Goal: Information Seeking & Learning: Find specific fact

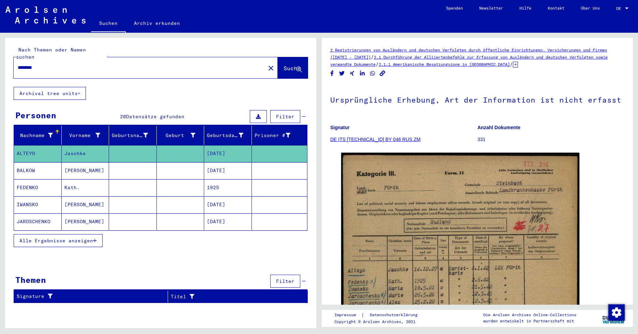
click at [74, 64] on input "********" at bounding box center [140, 67] width 244 height 7
click at [29, 64] on input "********" at bounding box center [140, 67] width 244 height 7
type input "*******"
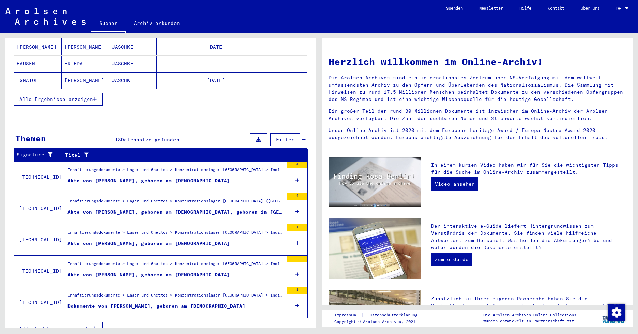
scroll to position [140, 0]
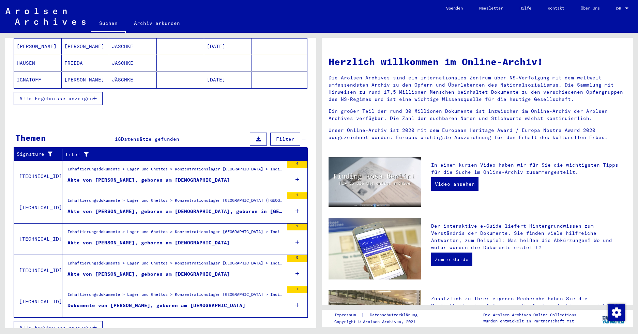
click at [164, 239] on div "Akte von [PERSON_NAME], geboren am [DEMOGRAPHIC_DATA]" at bounding box center [148, 242] width 163 height 7
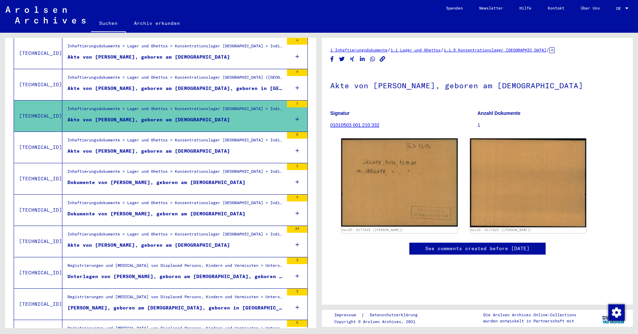
click at [154, 148] on div "Akte von [PERSON_NAME], geboren am [DEMOGRAPHIC_DATA]" at bounding box center [148, 151] width 163 height 7
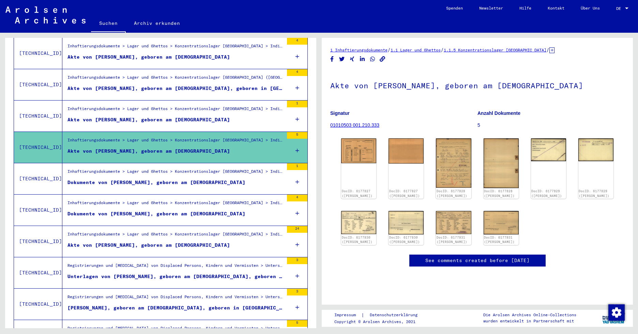
click at [188, 210] on figure "Dokumente von [PERSON_NAME], geboren am [DEMOGRAPHIC_DATA]" at bounding box center [175, 215] width 216 height 10
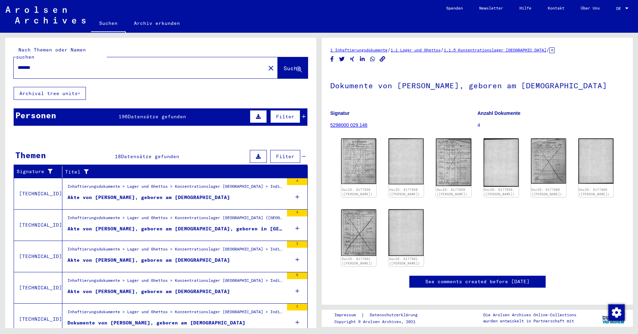
click at [170, 113] on span "Datensätze gefunden" at bounding box center [157, 116] width 58 height 6
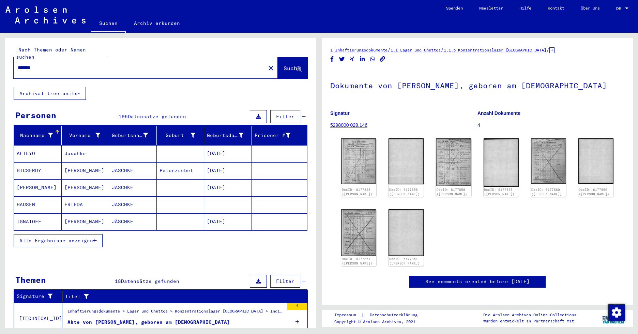
click at [75, 238] on span "Alle Ergebnisse anzeigen" at bounding box center [56, 241] width 74 height 6
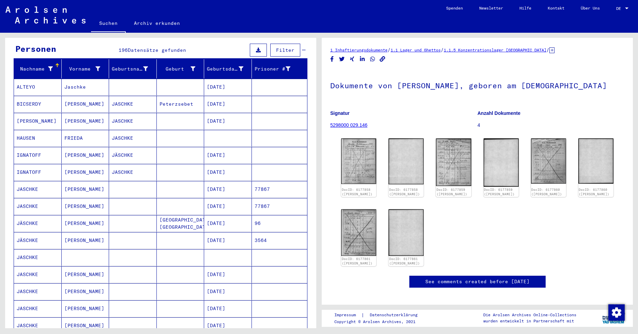
scroll to position [68, 0]
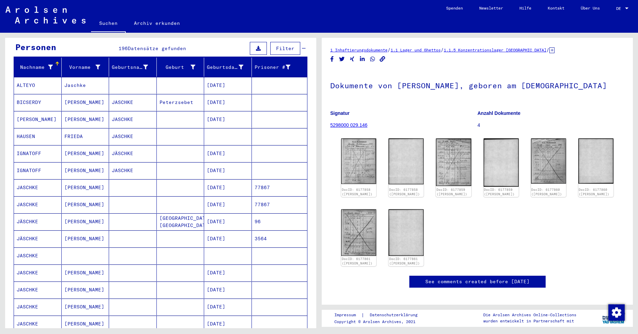
click at [93, 145] on mat-cell "[PERSON_NAME]" at bounding box center [86, 153] width 48 height 17
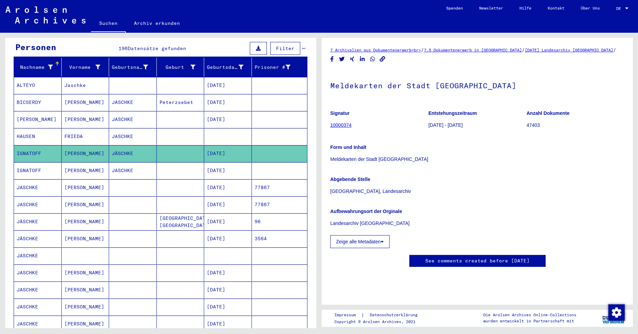
click at [93, 163] on mat-cell "[PERSON_NAME]" at bounding box center [86, 170] width 48 height 17
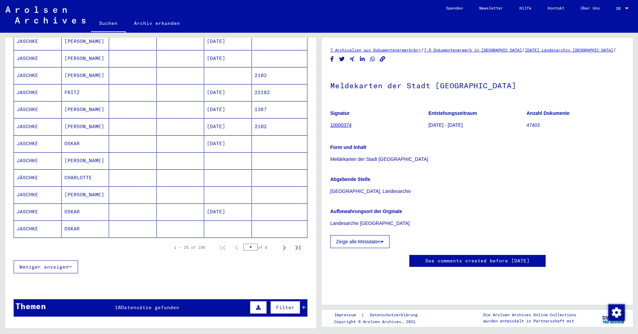
scroll to position [341, 0]
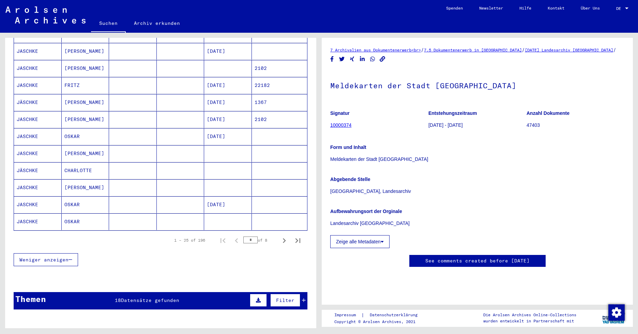
click at [92, 162] on mat-cell "CHARLOTTE" at bounding box center [86, 170] width 48 height 17
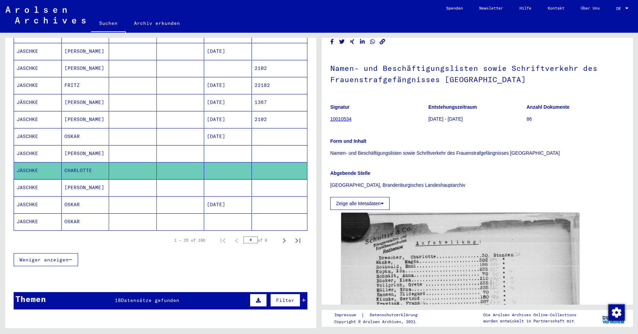
scroll to position [34, 0]
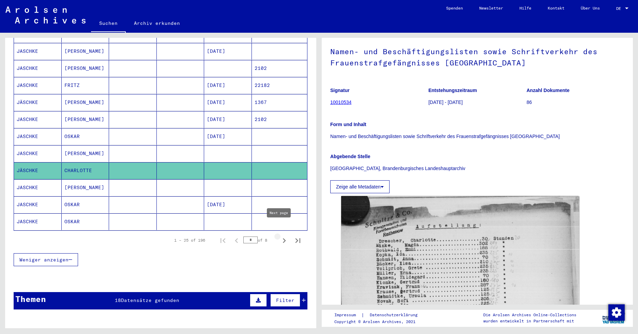
click at [279, 236] on icon "Next page" at bounding box center [284, 241] width 10 height 10
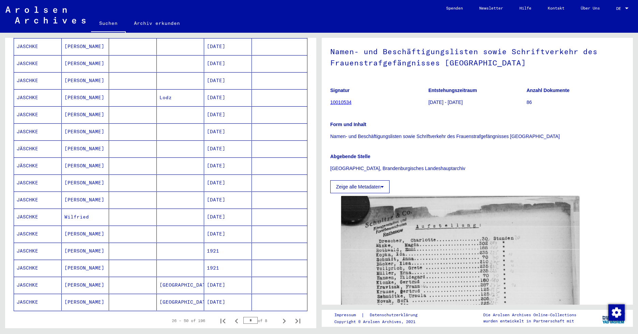
scroll to position [273, 0]
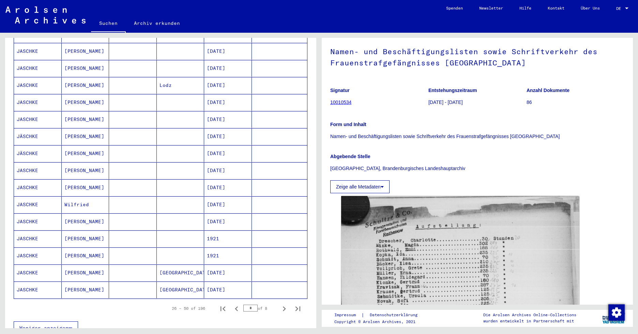
click at [82, 128] on mat-cell "[PERSON_NAME]" at bounding box center [86, 136] width 48 height 17
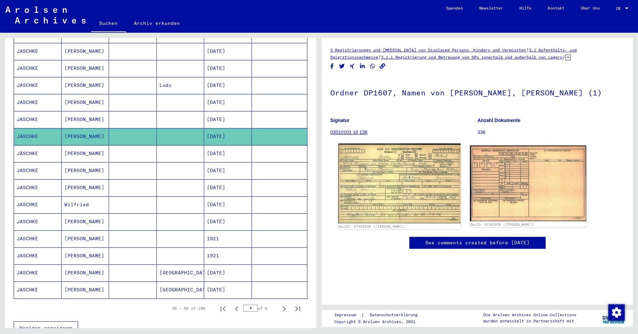
click at [417, 180] on img at bounding box center [399, 183] width 122 height 80
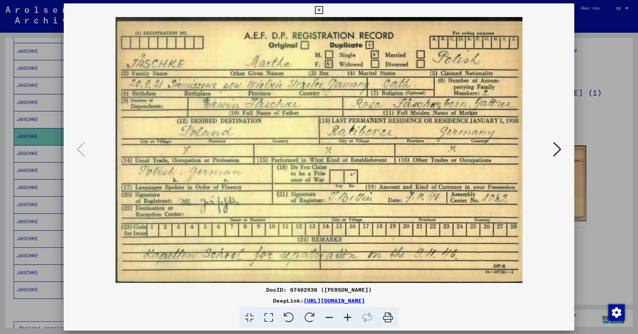
click at [350, 314] on icon at bounding box center [347, 317] width 18 height 21
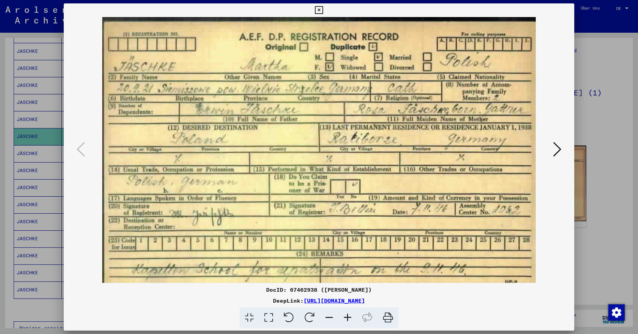
click at [350, 314] on icon at bounding box center [347, 317] width 18 height 21
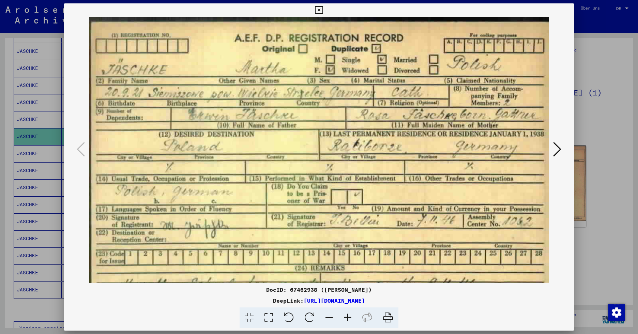
drag, startPoint x: 514, startPoint y: 139, endPoint x: 470, endPoint y: 127, distance: 45.1
click at [377, 173] on img at bounding box center [318, 167] width 459 height 300
click at [560, 148] on icon at bounding box center [557, 149] width 8 height 16
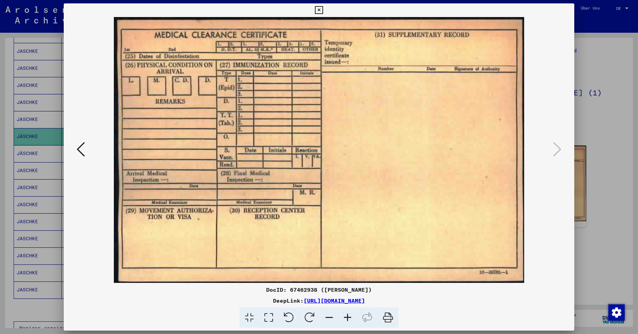
click at [322, 7] on icon at bounding box center [319, 10] width 8 height 8
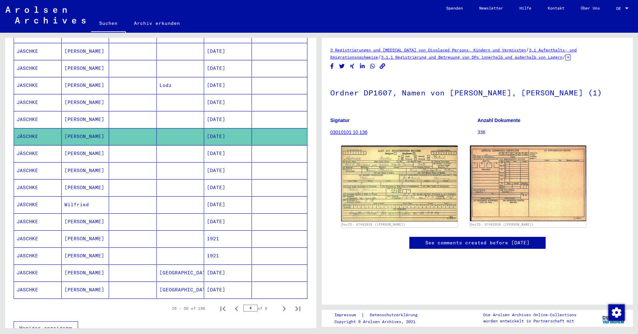
click at [76, 145] on mat-cell "[PERSON_NAME]" at bounding box center [86, 153] width 48 height 17
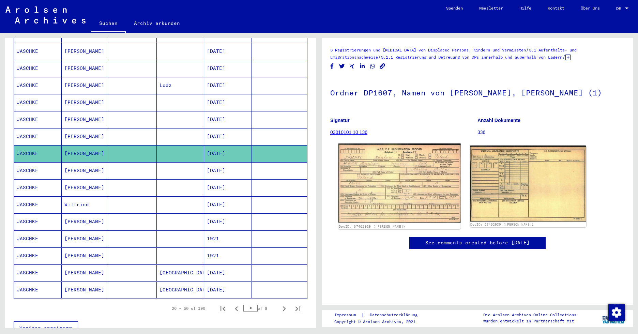
click at [399, 166] on img at bounding box center [399, 182] width 122 height 79
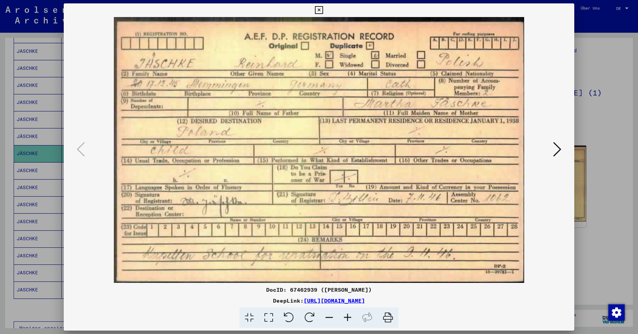
click at [553, 150] on icon at bounding box center [557, 149] width 8 height 16
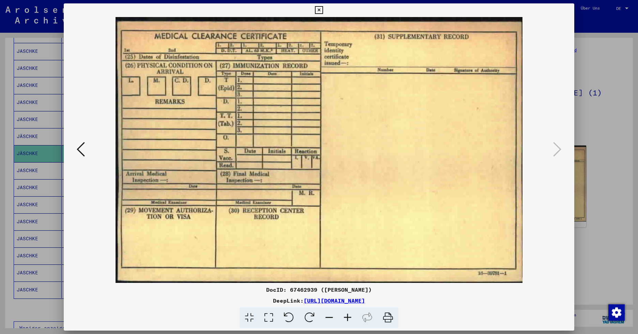
click at [316, 10] on icon at bounding box center [319, 10] width 8 height 8
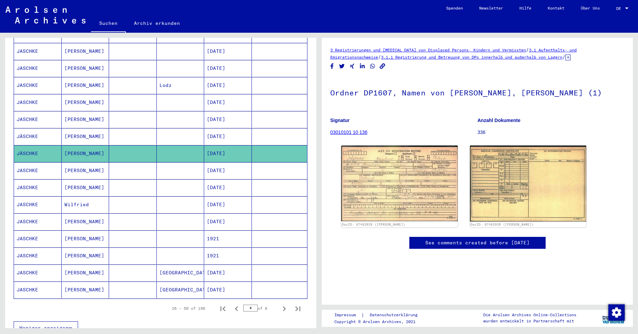
click at [68, 162] on mat-cell "[PERSON_NAME]" at bounding box center [86, 170] width 48 height 17
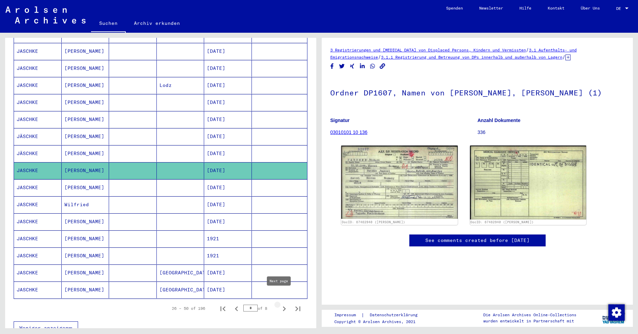
click at [283, 306] on icon "Next page" at bounding box center [284, 308] width 3 height 5
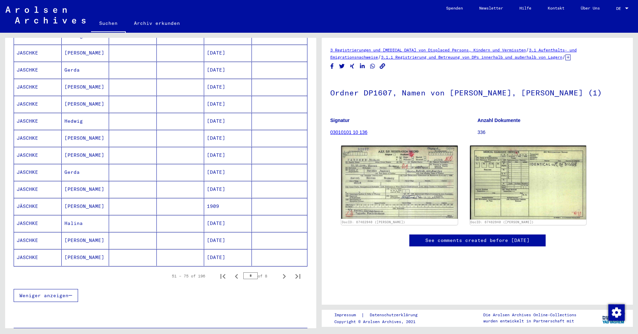
scroll to position [307, 0]
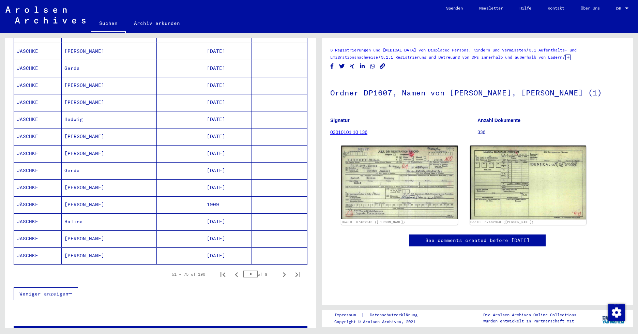
click at [80, 196] on mat-cell "[PERSON_NAME]" at bounding box center [86, 204] width 48 height 17
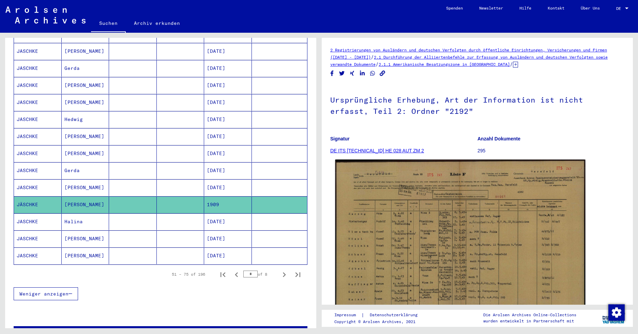
click at [452, 234] on img at bounding box center [460, 249] width 250 height 179
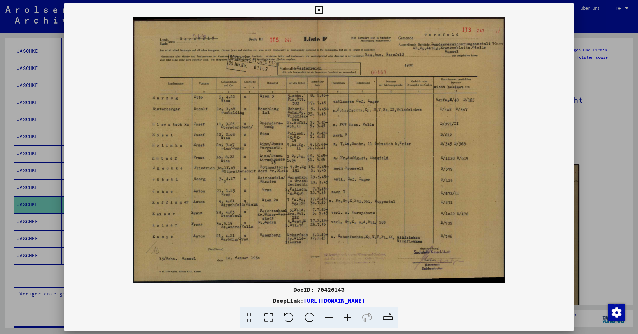
click at [319, 9] on icon at bounding box center [319, 10] width 8 height 8
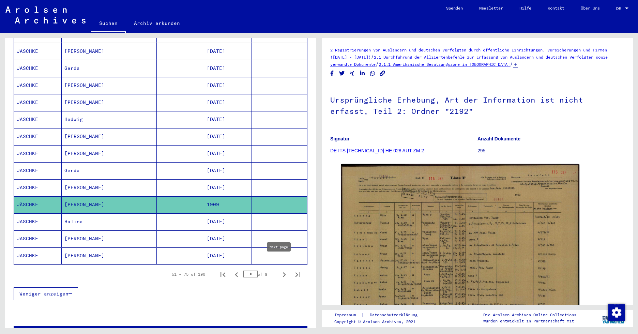
click at [279, 270] on icon "Next page" at bounding box center [284, 275] width 10 height 10
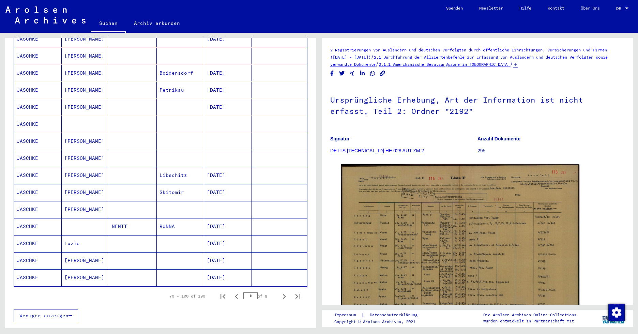
scroll to position [341, 0]
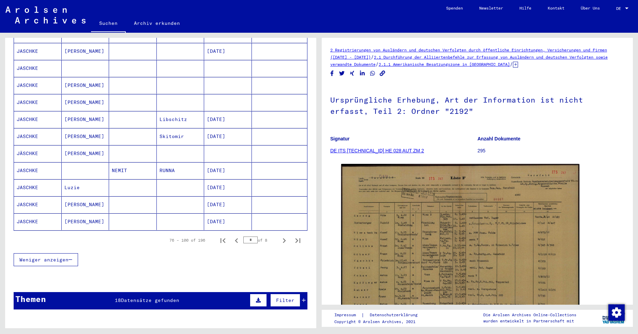
click at [71, 145] on mat-cell "[PERSON_NAME]" at bounding box center [86, 153] width 48 height 17
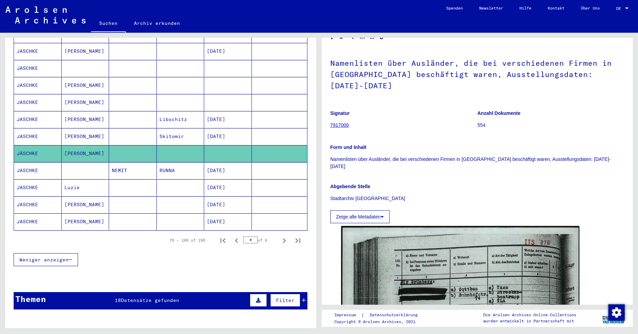
scroll to position [34, 0]
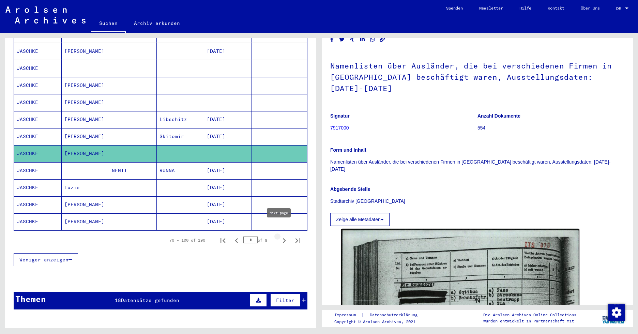
click at [279, 236] on icon "Next page" at bounding box center [284, 241] width 10 height 10
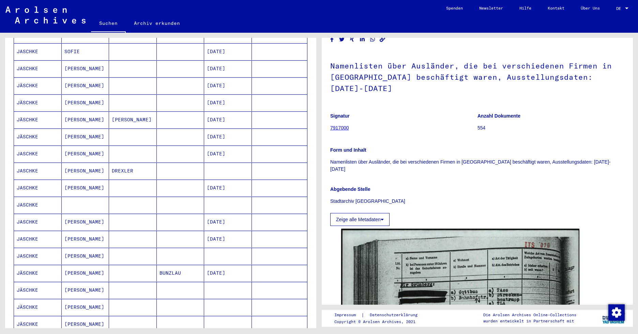
scroll to position [170, 0]
click at [66, 77] on mat-cell "[PERSON_NAME]" at bounding box center [86, 85] width 48 height 17
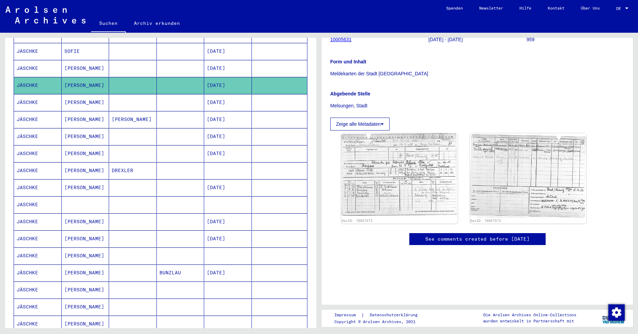
scroll to position [102, 0]
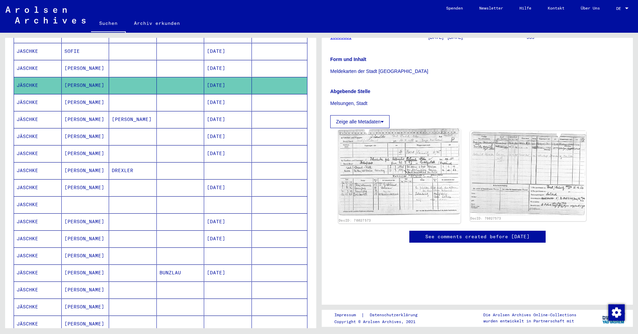
click at [407, 181] on img at bounding box center [399, 172] width 122 height 87
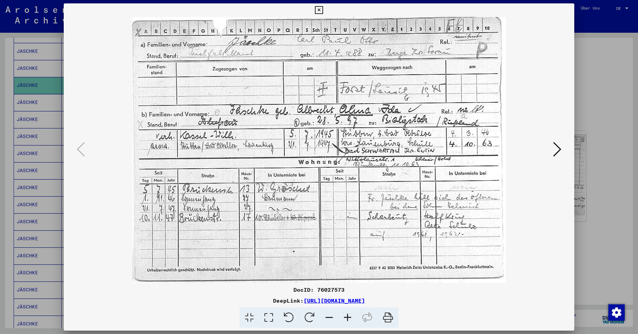
click at [560, 148] on icon at bounding box center [557, 149] width 8 height 16
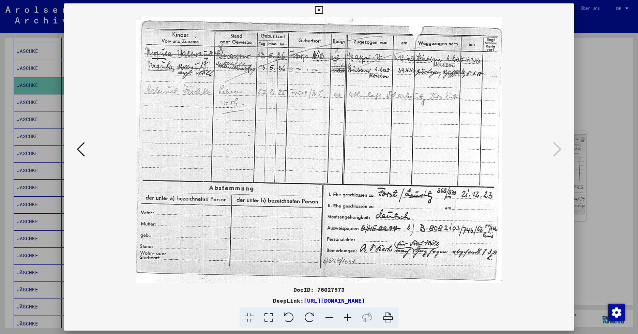
click at [348, 315] on icon at bounding box center [347, 317] width 18 height 21
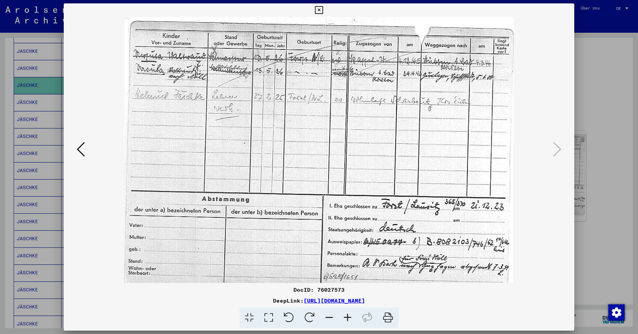
click at [348, 315] on icon at bounding box center [347, 317] width 18 height 21
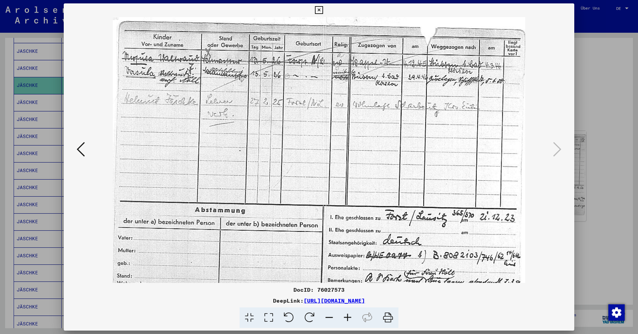
click at [348, 315] on icon at bounding box center [347, 317] width 18 height 21
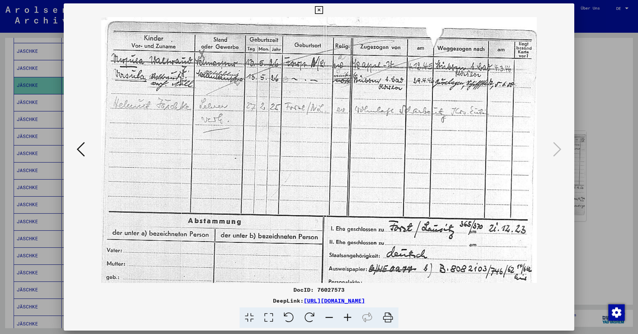
click at [348, 315] on icon at bounding box center [347, 317] width 18 height 21
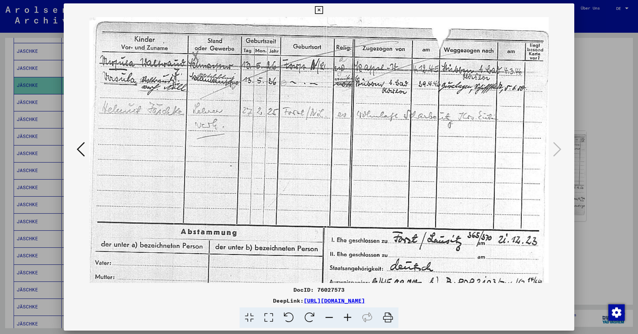
click at [348, 315] on icon at bounding box center [347, 317] width 18 height 21
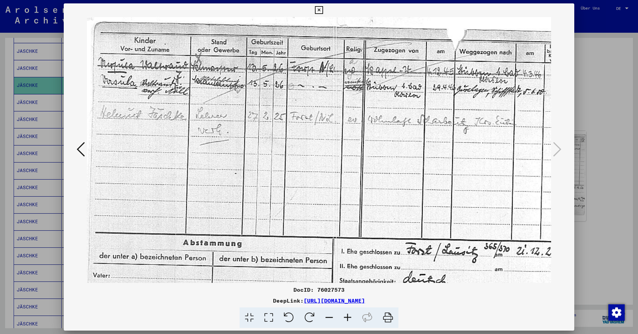
click at [348, 315] on icon at bounding box center [347, 317] width 18 height 21
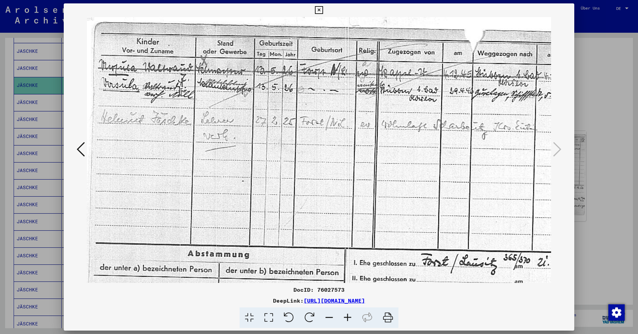
click at [318, 9] on icon at bounding box center [319, 10] width 8 height 8
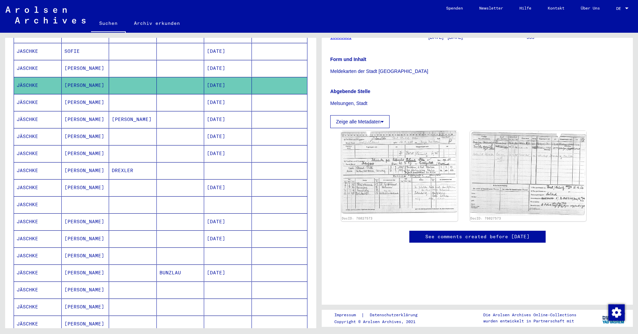
click at [72, 95] on mat-cell "[PERSON_NAME]" at bounding box center [86, 102] width 48 height 17
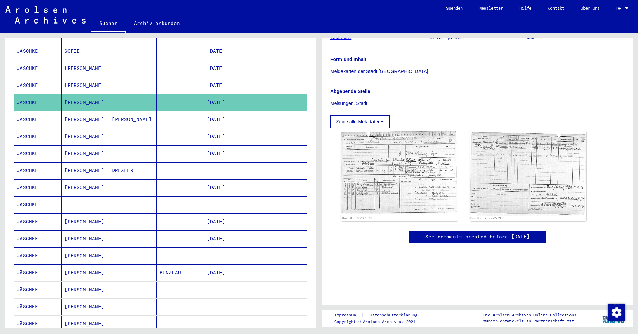
click at [72, 264] on mat-cell "[PERSON_NAME]" at bounding box center [86, 272] width 48 height 17
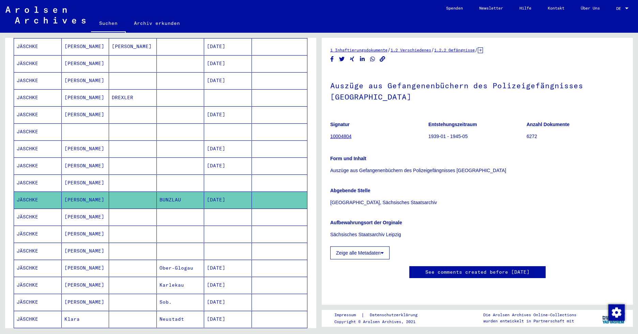
scroll to position [273, 0]
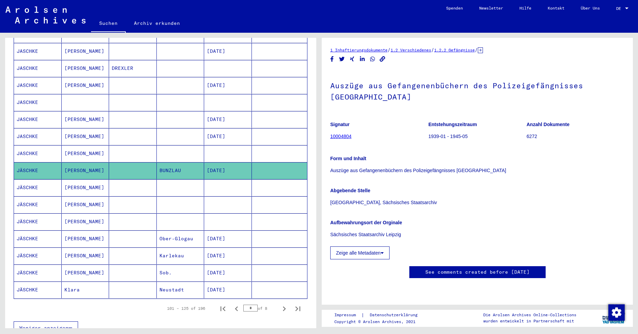
click at [75, 179] on mat-cell "[PERSON_NAME]" at bounding box center [86, 187] width 48 height 17
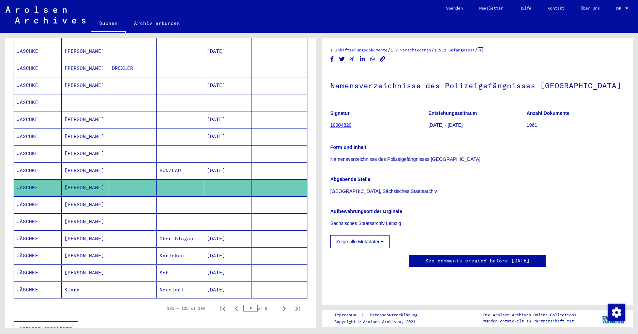
click at [74, 162] on mat-cell "[PERSON_NAME]" at bounding box center [86, 170] width 48 height 17
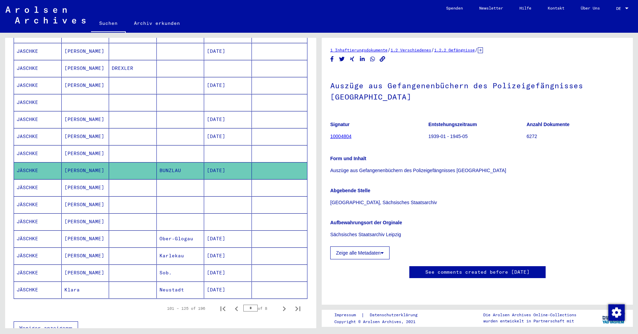
click at [73, 196] on mat-cell "[PERSON_NAME]" at bounding box center [86, 204] width 48 height 17
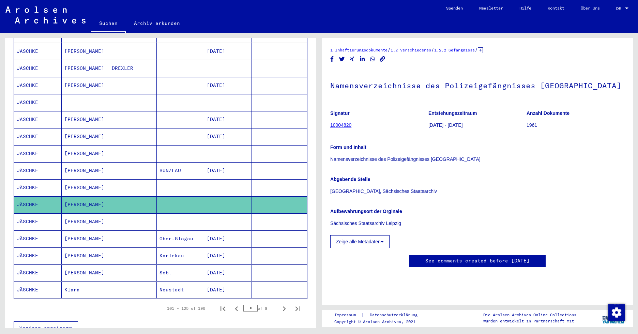
click at [74, 213] on mat-cell "[PERSON_NAME]" at bounding box center [86, 221] width 48 height 17
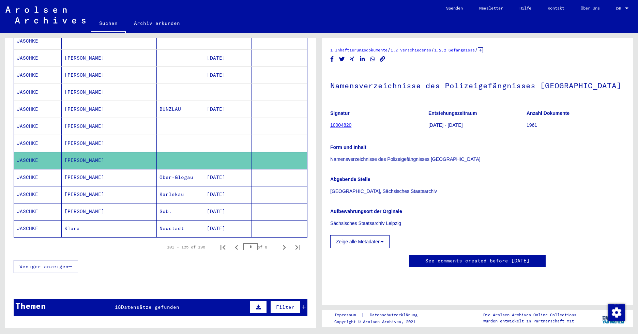
scroll to position [375, 0]
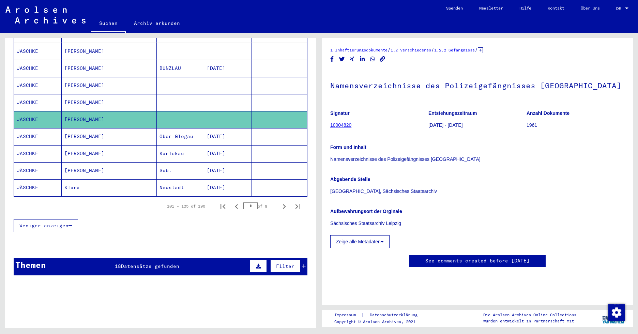
click at [73, 128] on mat-cell "[PERSON_NAME]" at bounding box center [86, 136] width 48 height 17
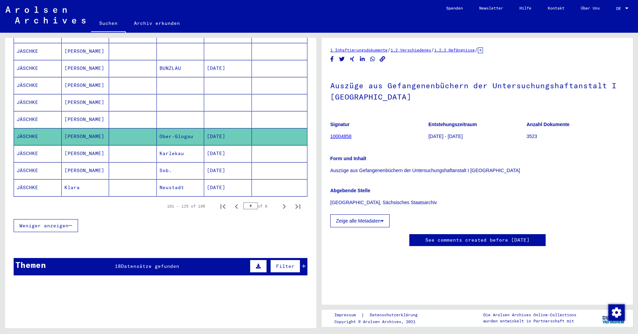
click at [68, 145] on mat-cell "[PERSON_NAME]" at bounding box center [86, 153] width 48 height 17
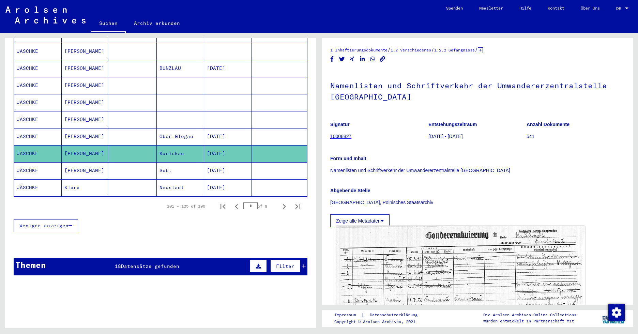
click at [441, 266] on img at bounding box center [460, 311] width 250 height 170
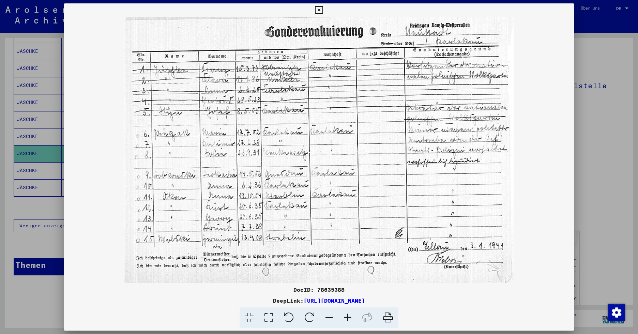
click at [533, 165] on img at bounding box center [319, 150] width 511 height 266
click at [175, 73] on img at bounding box center [319, 150] width 511 height 266
click at [321, 8] on icon at bounding box center [319, 10] width 8 height 8
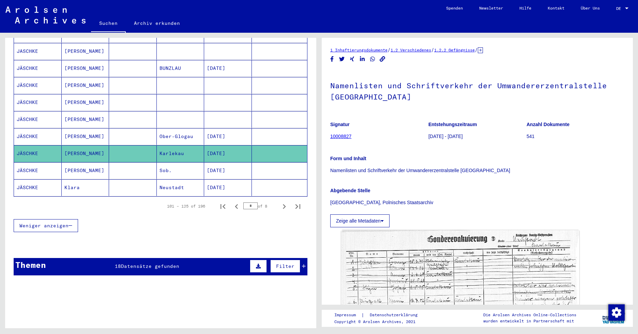
click at [74, 162] on mat-cell "[PERSON_NAME]" at bounding box center [86, 170] width 48 height 17
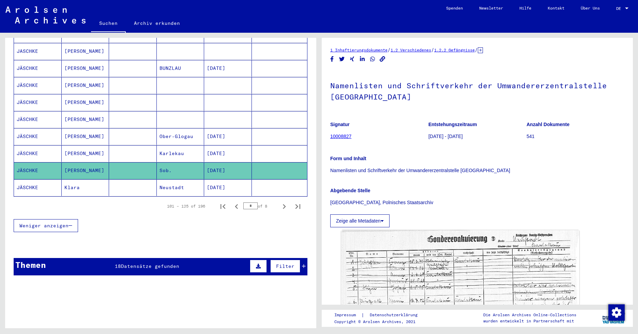
click at [74, 162] on mat-cell "[PERSON_NAME]" at bounding box center [86, 170] width 48 height 17
click at [78, 182] on mat-cell "Klara" at bounding box center [86, 187] width 48 height 17
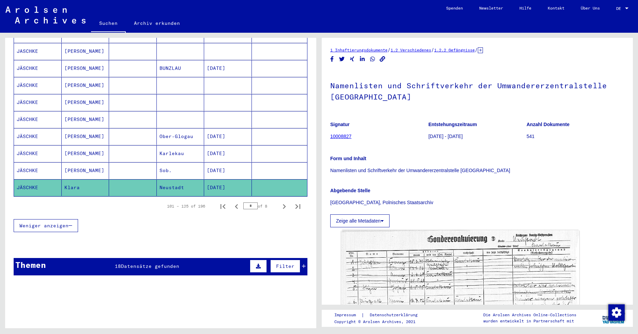
click at [78, 182] on mat-cell "Klara" at bounding box center [86, 187] width 48 height 17
click at [282, 202] on icon "Next page" at bounding box center [284, 207] width 10 height 10
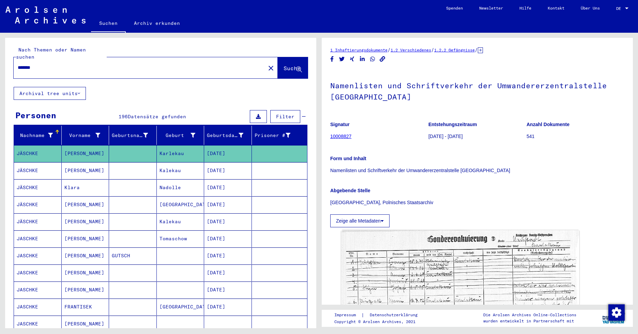
click at [79, 146] on mat-cell "[PERSON_NAME]" at bounding box center [86, 153] width 48 height 17
click at [87, 162] on mat-cell "[PERSON_NAME]" at bounding box center [86, 170] width 48 height 17
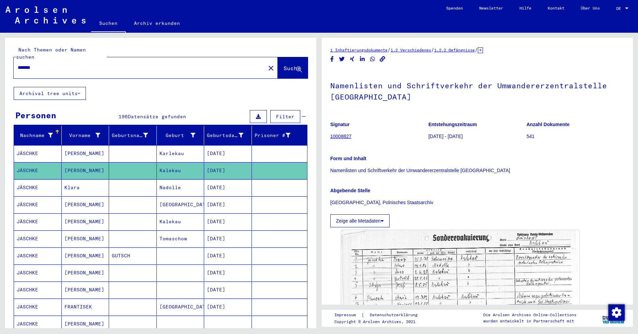
click at [75, 180] on mat-cell "Klara" at bounding box center [86, 187] width 48 height 17
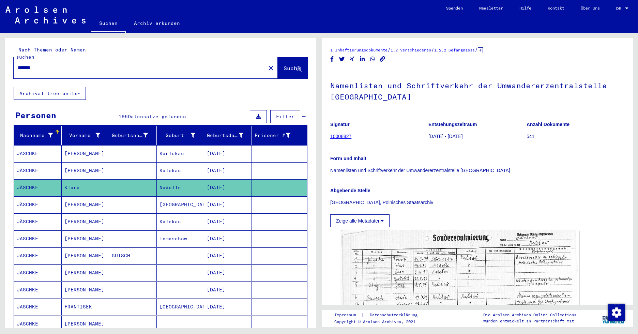
click at [87, 196] on mat-cell "[PERSON_NAME]" at bounding box center [86, 204] width 48 height 17
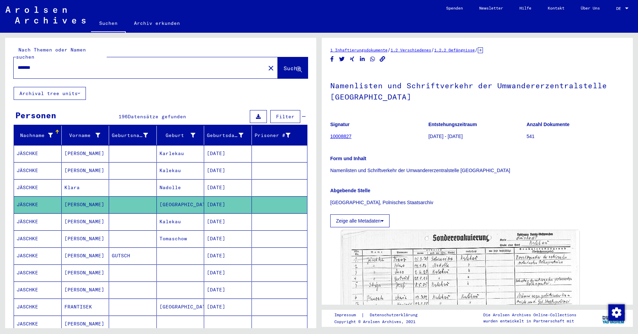
click at [87, 196] on mat-cell "[PERSON_NAME]" at bounding box center [86, 204] width 48 height 17
click at [84, 213] on mat-cell "[PERSON_NAME]" at bounding box center [86, 221] width 48 height 17
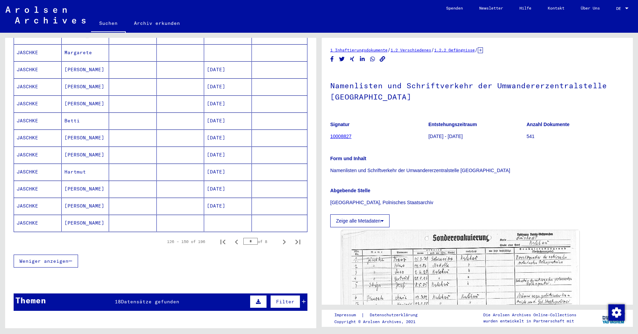
scroll to position [341, 0]
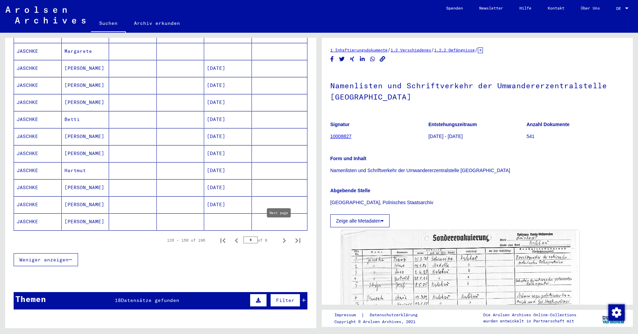
click at [279, 236] on icon "Next page" at bounding box center [284, 241] width 10 height 10
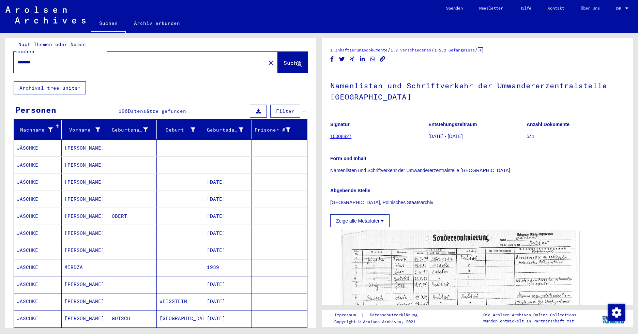
scroll to position [0, 0]
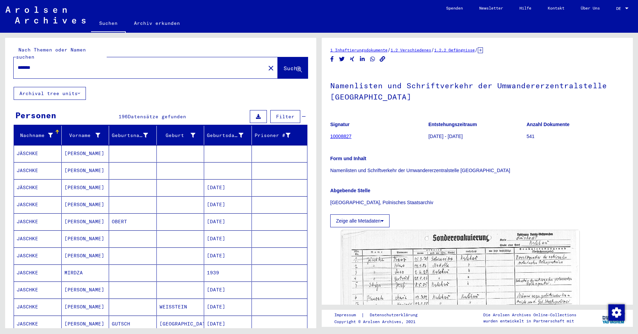
click at [80, 152] on mat-cell "[PERSON_NAME]" at bounding box center [86, 153] width 48 height 17
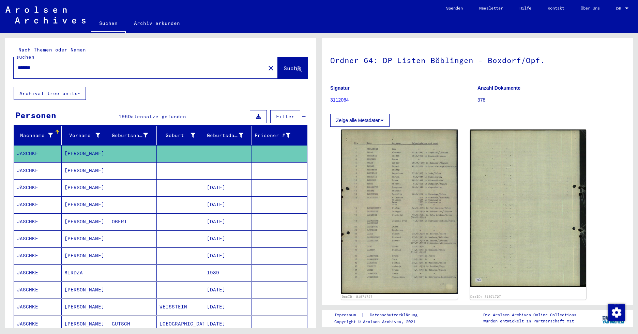
scroll to position [34, 0]
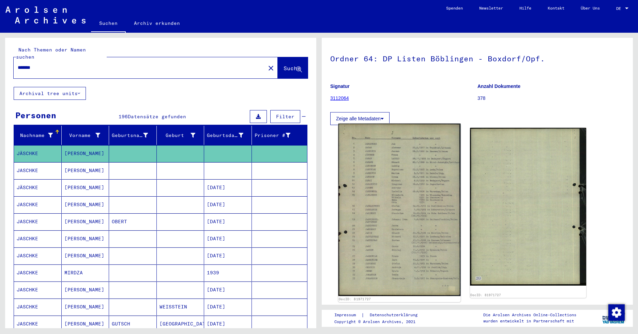
click at [386, 213] on img at bounding box center [399, 210] width 122 height 172
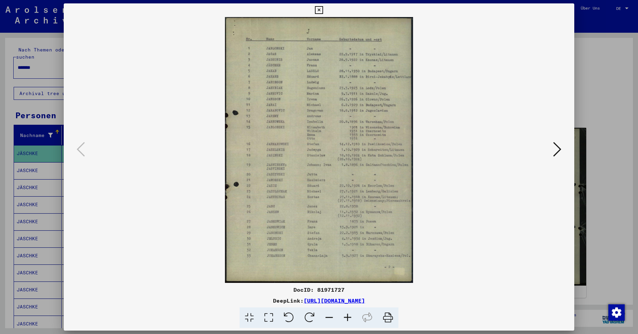
click at [318, 7] on icon at bounding box center [319, 10] width 8 height 8
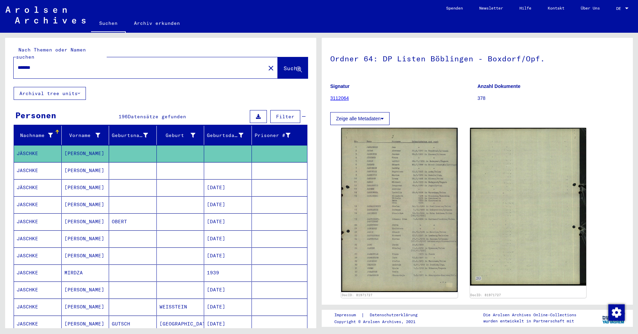
click at [78, 181] on mat-cell "[PERSON_NAME]" at bounding box center [86, 187] width 48 height 17
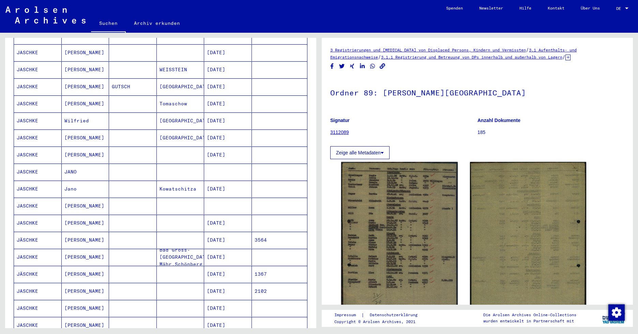
scroll to position [239, 0]
click at [81, 230] on mat-cell "[PERSON_NAME]" at bounding box center [86, 238] width 48 height 17
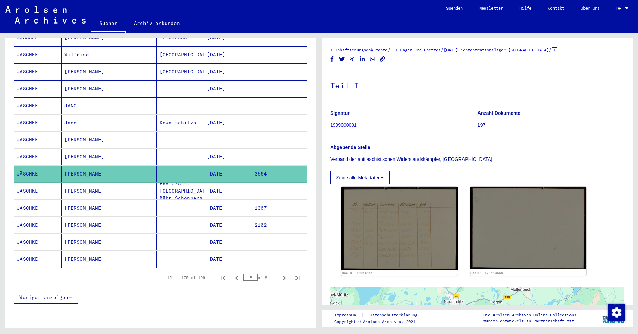
scroll to position [307, 0]
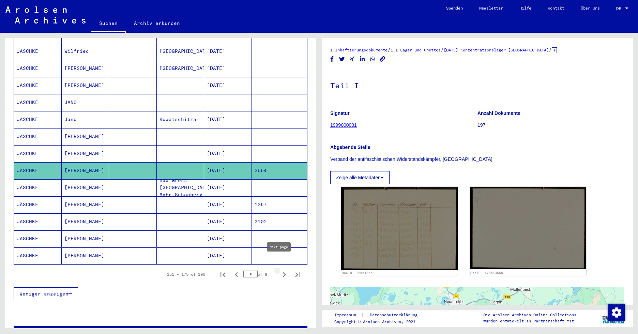
click at [283, 272] on icon "Next page" at bounding box center [284, 274] width 3 height 5
type input "*"
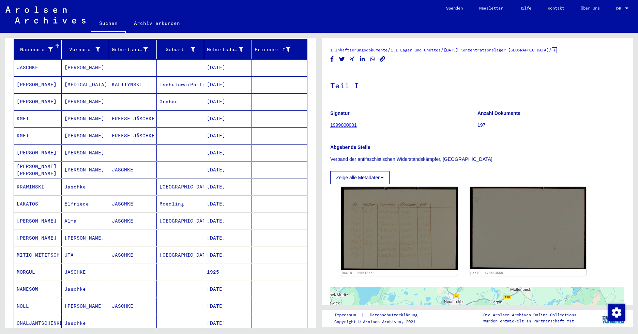
scroll to position [34, 0]
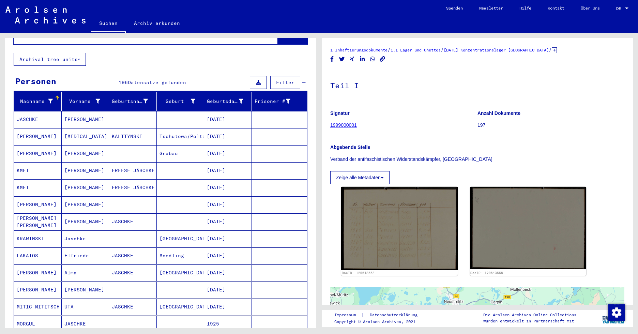
click at [83, 163] on mat-cell "[PERSON_NAME]" at bounding box center [86, 170] width 48 height 17
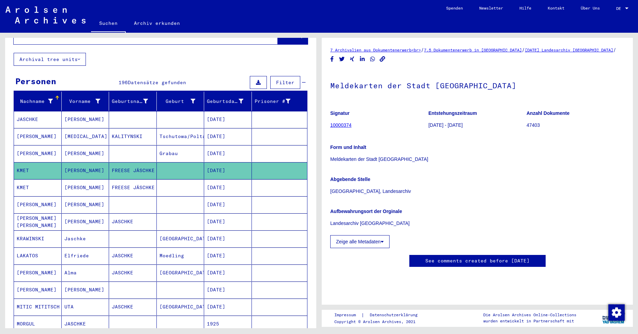
click at [86, 181] on mat-cell "[PERSON_NAME]" at bounding box center [86, 187] width 48 height 17
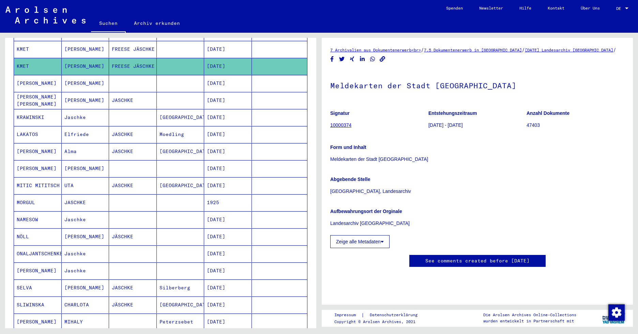
scroll to position [170, 0]
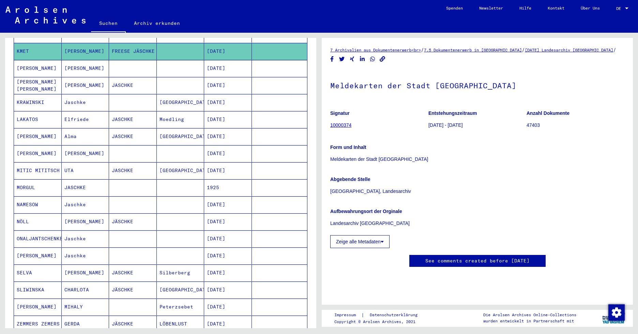
click at [91, 215] on mat-cell "[PERSON_NAME]" at bounding box center [86, 221] width 48 height 17
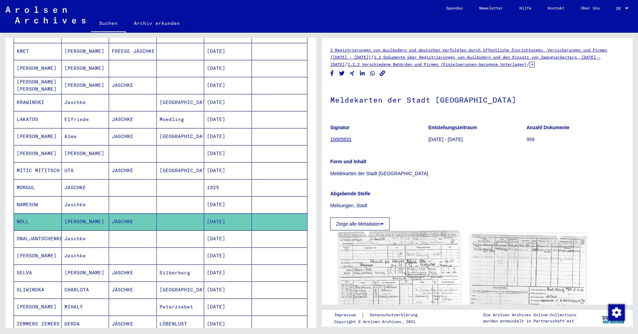
click at [389, 273] on img at bounding box center [399, 274] width 122 height 87
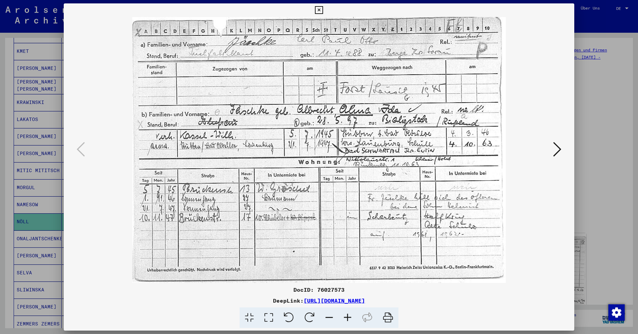
click at [320, 11] on icon at bounding box center [319, 10] width 8 height 8
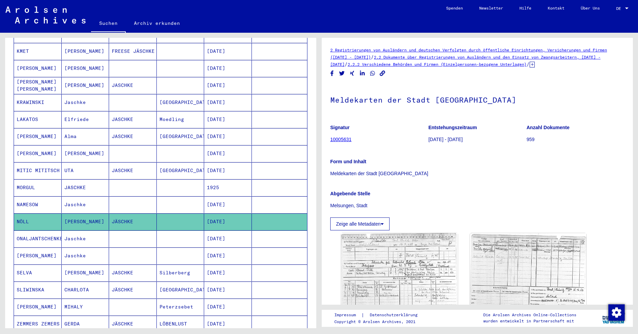
click at [79, 282] on mat-cell "CHARLOTA" at bounding box center [86, 290] width 48 height 17
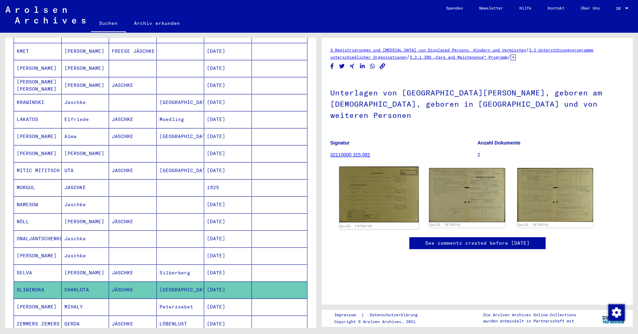
click at [383, 181] on img at bounding box center [378, 195] width 79 height 56
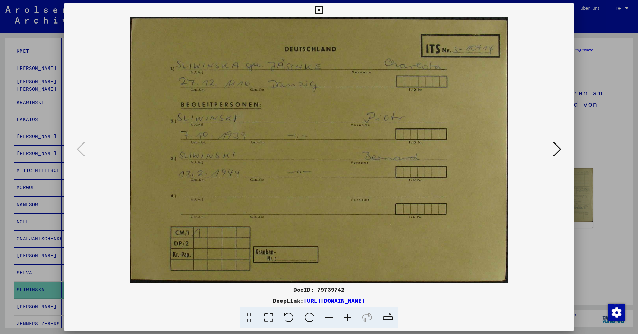
click at [559, 148] on icon at bounding box center [557, 149] width 8 height 16
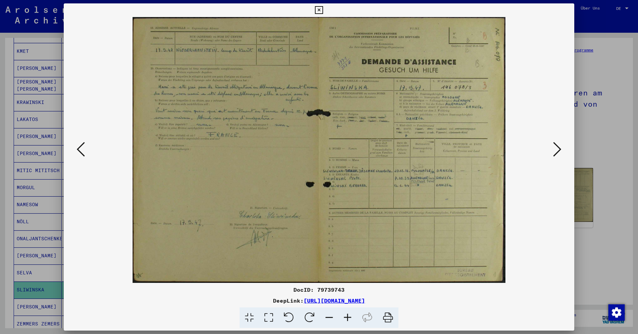
click at [348, 317] on icon at bounding box center [347, 317] width 18 height 21
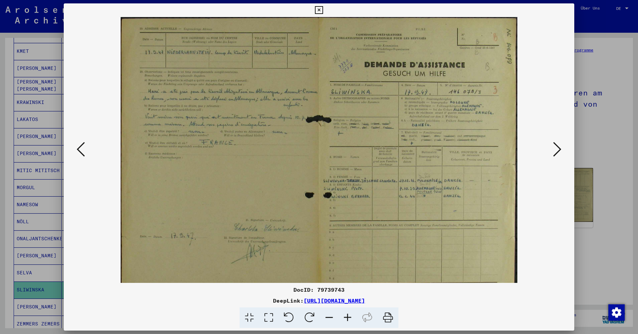
click at [348, 317] on icon at bounding box center [347, 317] width 18 height 21
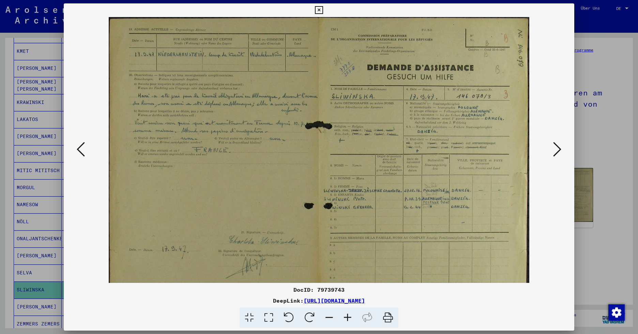
click at [348, 317] on icon at bounding box center [347, 317] width 18 height 21
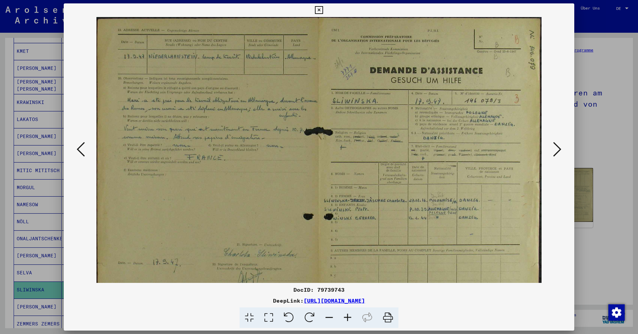
click at [348, 317] on icon at bounding box center [347, 317] width 18 height 21
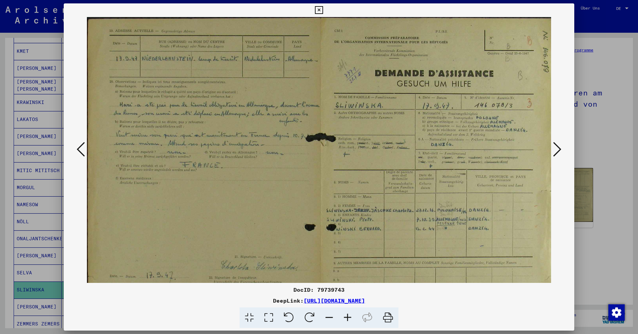
click at [348, 317] on icon at bounding box center [347, 317] width 18 height 21
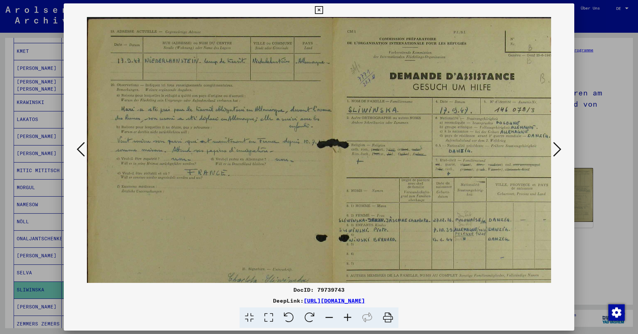
click at [348, 317] on icon at bounding box center [347, 317] width 18 height 21
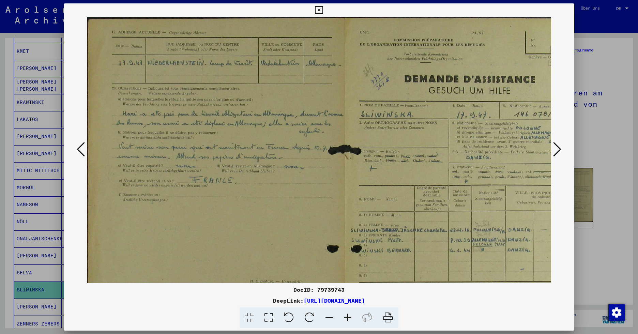
click at [560, 148] on icon at bounding box center [557, 149] width 8 height 16
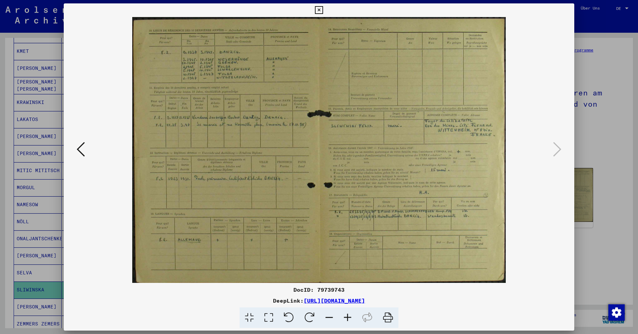
click at [349, 316] on icon at bounding box center [347, 317] width 18 height 21
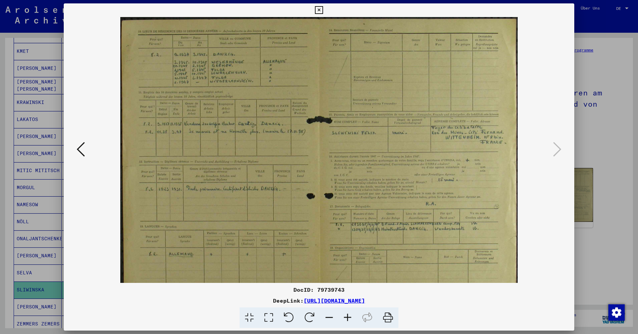
click at [349, 316] on icon at bounding box center [347, 317] width 18 height 21
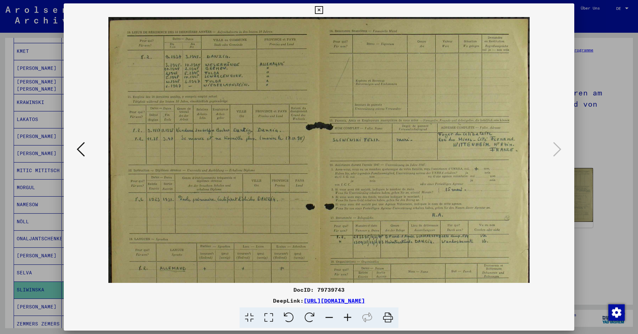
click at [349, 316] on icon at bounding box center [347, 317] width 18 height 21
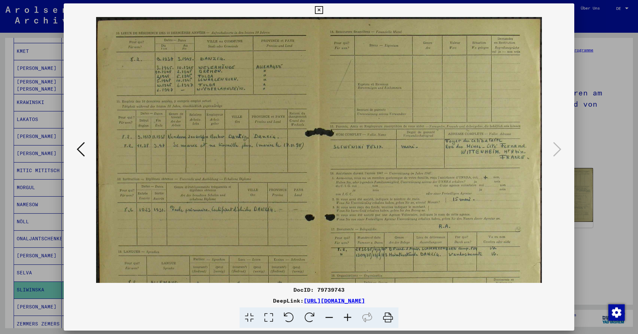
click at [349, 316] on icon at bounding box center [347, 317] width 18 height 21
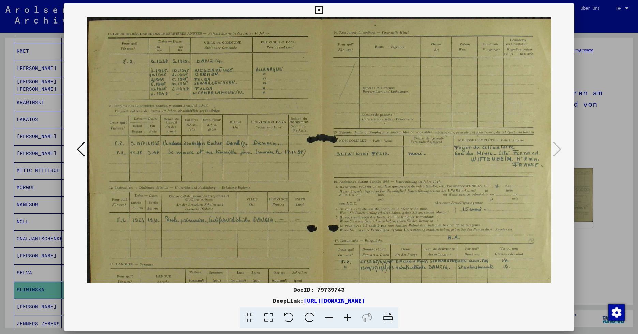
click at [349, 316] on icon at bounding box center [347, 317] width 18 height 21
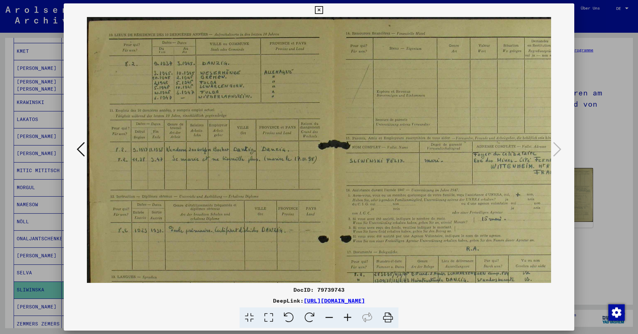
click at [349, 316] on icon at bounding box center [347, 317] width 18 height 21
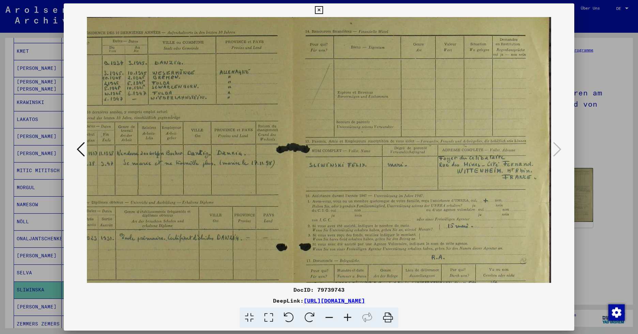
scroll to position [3, 53]
drag, startPoint x: 483, startPoint y: 184, endPoint x: 279, endPoint y: 181, distance: 203.5
click at [279, 181] on img at bounding box center [292, 198] width 517 height 368
click at [322, 11] on icon at bounding box center [319, 10] width 8 height 8
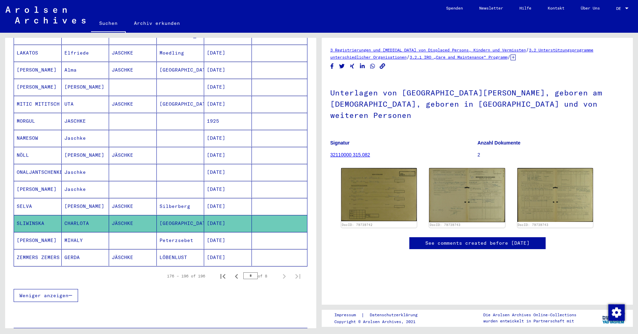
scroll to position [239, 0]
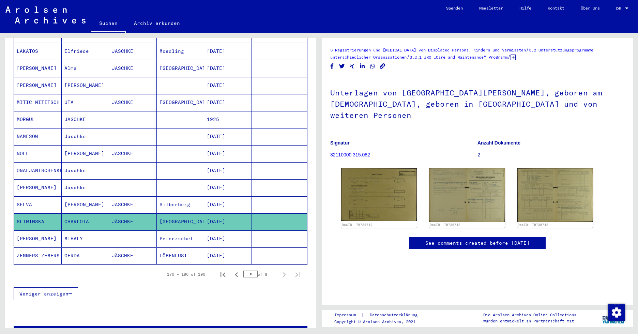
click at [73, 247] on mat-cell "GERDA" at bounding box center [86, 255] width 48 height 17
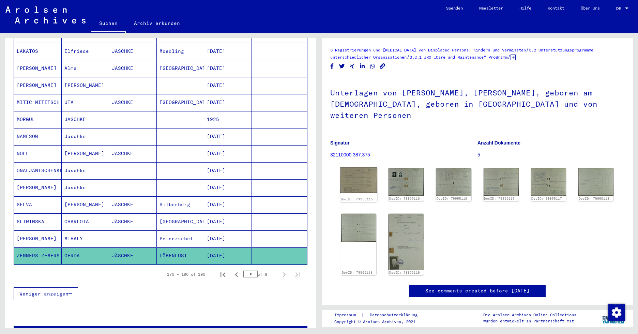
click at [357, 172] on img at bounding box center [358, 180] width 37 height 26
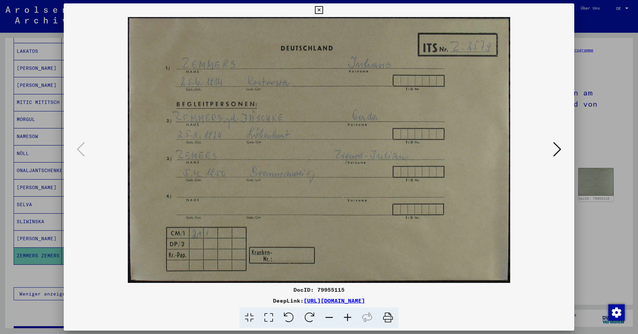
click at [559, 149] on icon at bounding box center [557, 149] width 8 height 16
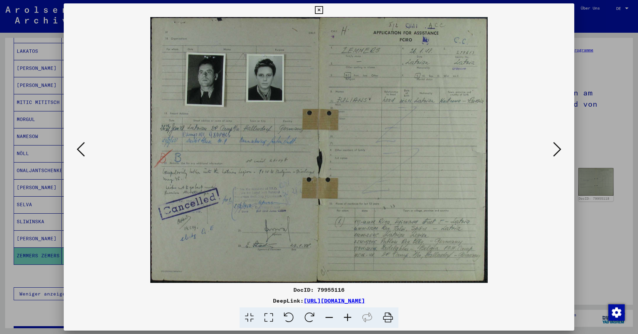
click at [349, 317] on icon at bounding box center [347, 317] width 18 height 21
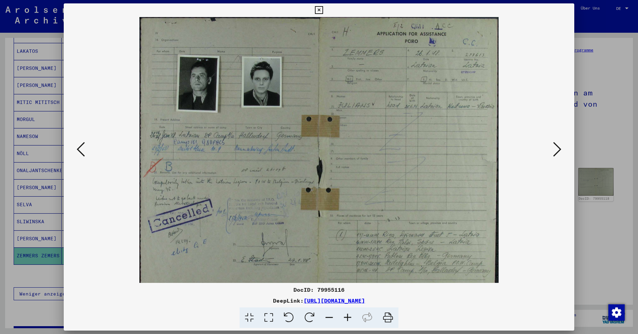
click at [349, 317] on icon at bounding box center [347, 317] width 18 height 21
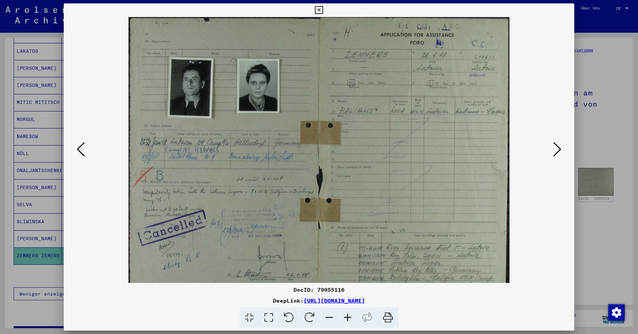
click at [349, 317] on icon at bounding box center [347, 317] width 18 height 21
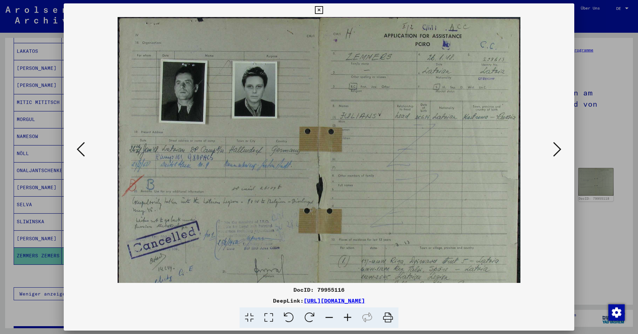
click at [349, 317] on icon at bounding box center [347, 317] width 18 height 21
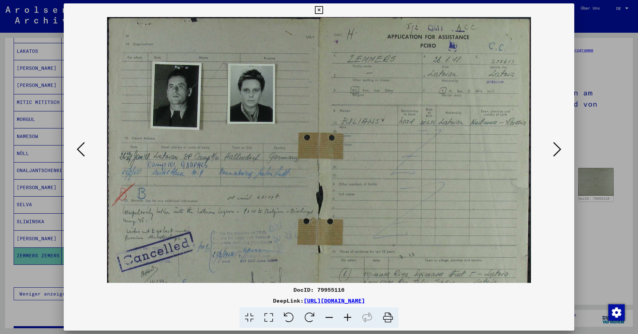
click at [556, 151] on icon at bounding box center [557, 149] width 8 height 16
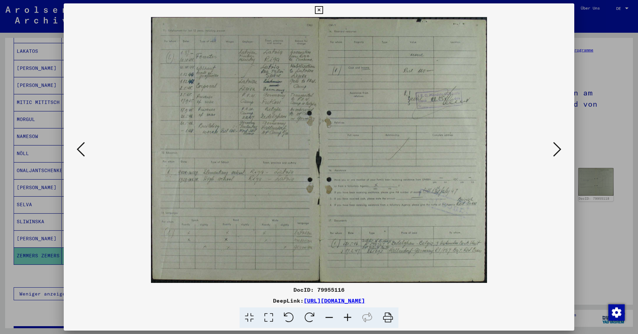
click at [558, 152] on icon at bounding box center [557, 149] width 8 height 16
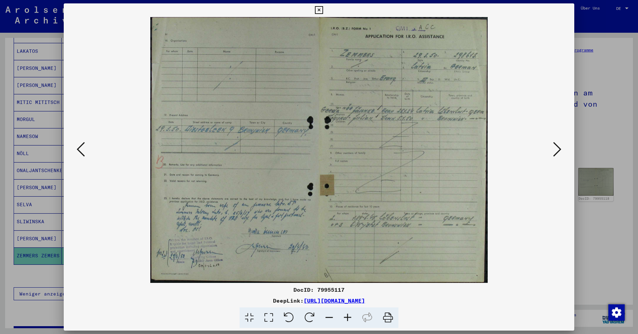
click at [558, 148] on icon at bounding box center [557, 149] width 8 height 16
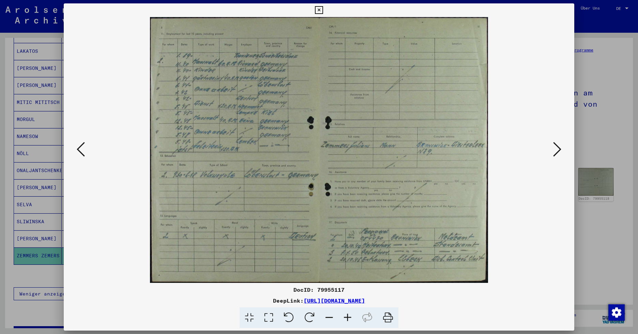
click at [557, 151] on icon at bounding box center [557, 149] width 8 height 16
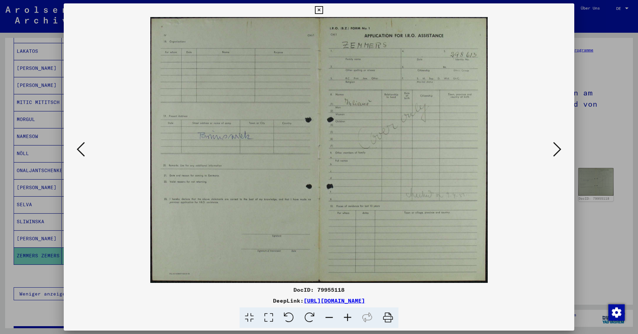
click at [557, 151] on icon at bounding box center [557, 149] width 8 height 16
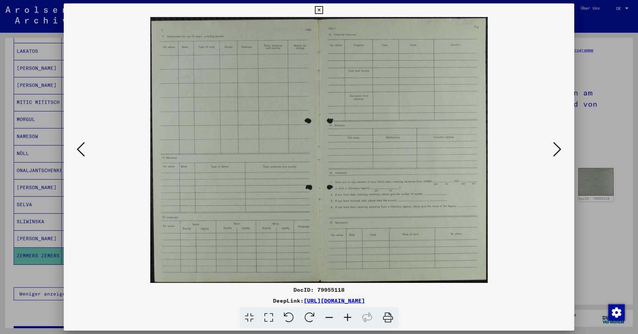
click at [319, 11] on icon at bounding box center [319, 10] width 8 height 8
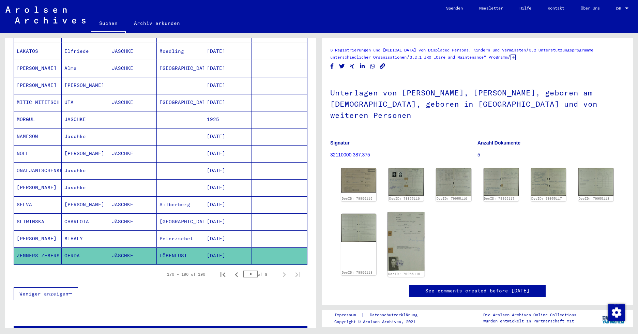
click at [401, 234] on img at bounding box center [406, 241] width 37 height 59
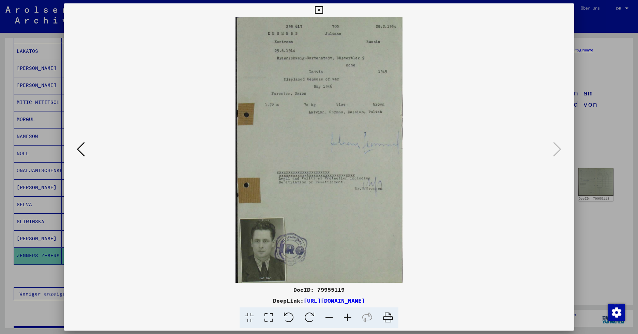
click at [319, 11] on icon at bounding box center [319, 10] width 8 height 8
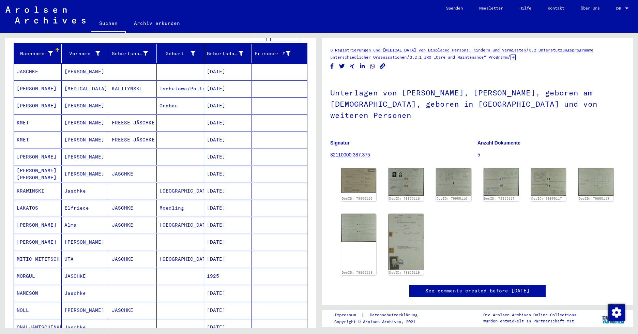
scroll to position [34, 0]
